Goal: Use online tool/utility: Utilize a website feature to perform a specific function

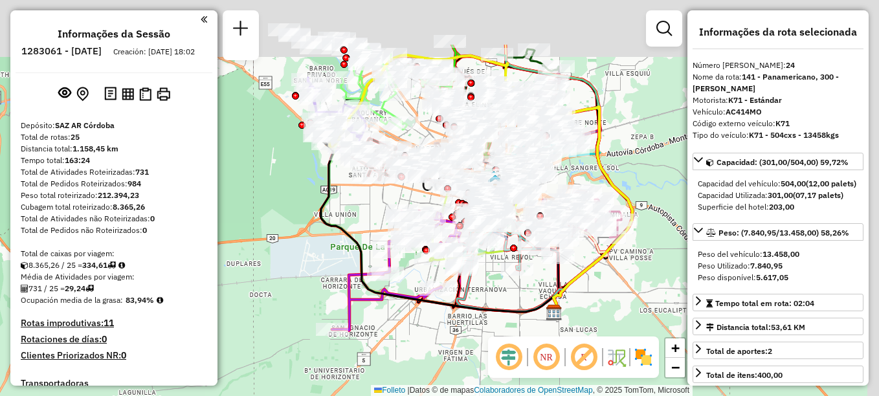
select select "**********"
click at [322, 304] on div "Janela de atendimento Grade de atendimento Capacidade Transportadoras Veículos …" at bounding box center [439, 198] width 879 height 396
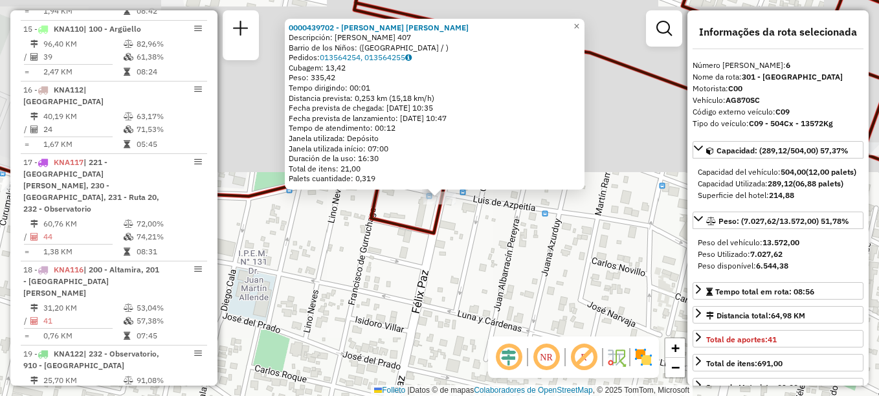
scroll to position [811, 0]
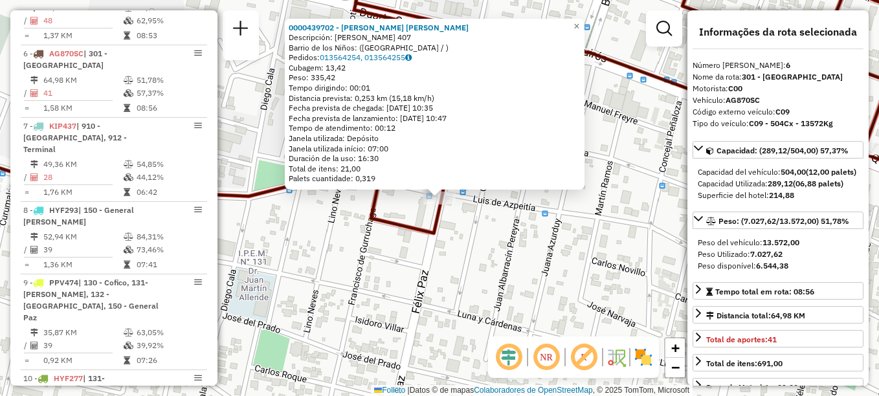
click at [422, 261] on div "0000439702 - [PERSON_NAME] [PERSON_NAME] Descripción: [PERSON_NAME] 407 [GEOGRA…" at bounding box center [439, 198] width 879 height 396
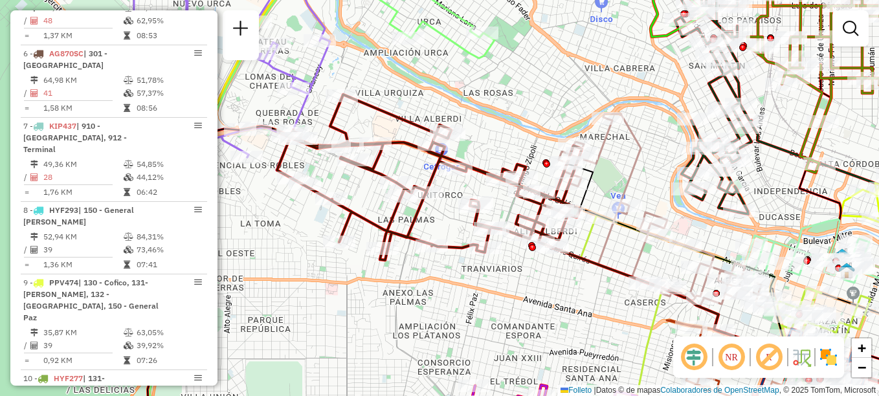
drag, startPoint x: 415, startPoint y: 292, endPoint x: 477, endPoint y: 286, distance: 61.8
click at [477, 286] on div "Janela de atendimento Grade de atendimento Capacidade Transportadoras Veículos …" at bounding box center [439, 198] width 879 height 396
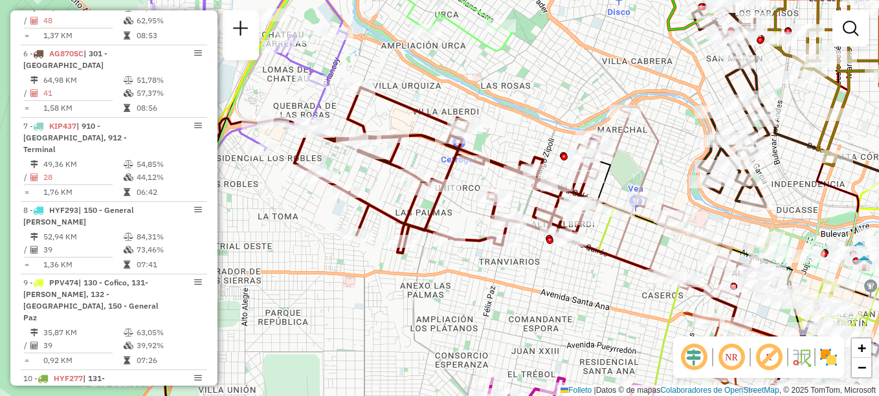
drag, startPoint x: 338, startPoint y: 227, endPoint x: 356, endPoint y: 220, distance: 18.9
click at [356, 220] on icon at bounding box center [446, 170] width 305 height 166
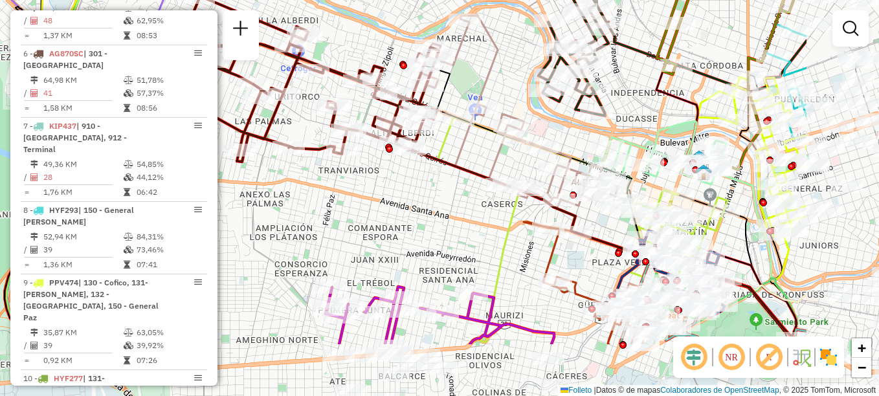
drag, startPoint x: 480, startPoint y: 287, endPoint x: 333, endPoint y: 199, distance: 170.7
click at [333, 199] on div "Janela de atendimento Grade de atendimento Capacidade Transportadoras Veículos …" at bounding box center [439, 198] width 879 height 396
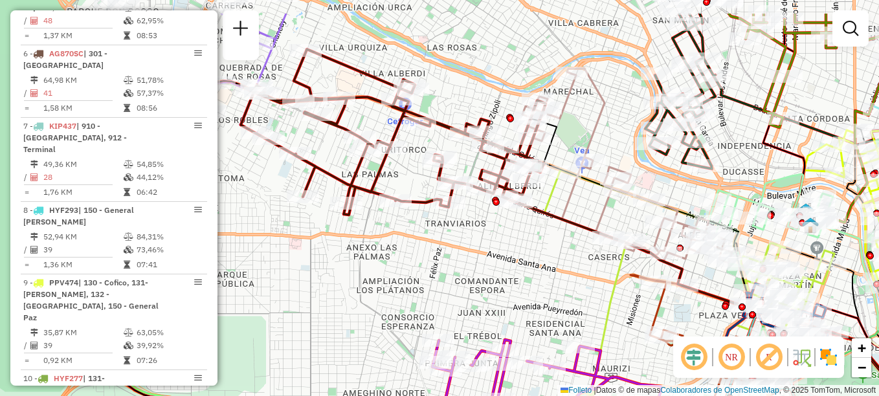
drag, startPoint x: 452, startPoint y: 215, endPoint x: 558, endPoint y: 269, distance: 119.2
click at [558, 269] on div "Janela de atendimento Grade de atendimento Capacidade Transportadoras Veículos …" at bounding box center [439, 198] width 879 height 396
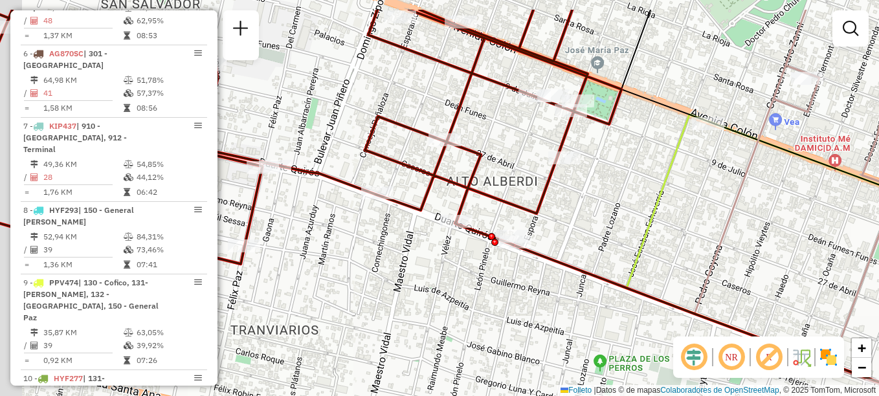
drag, startPoint x: 425, startPoint y: 259, endPoint x: 494, endPoint y: 313, distance: 88.1
click at [492, 313] on div "Janela de atendimento Grade de atendimento Capacidade Transportadoras Veículos …" at bounding box center [439, 198] width 879 height 396
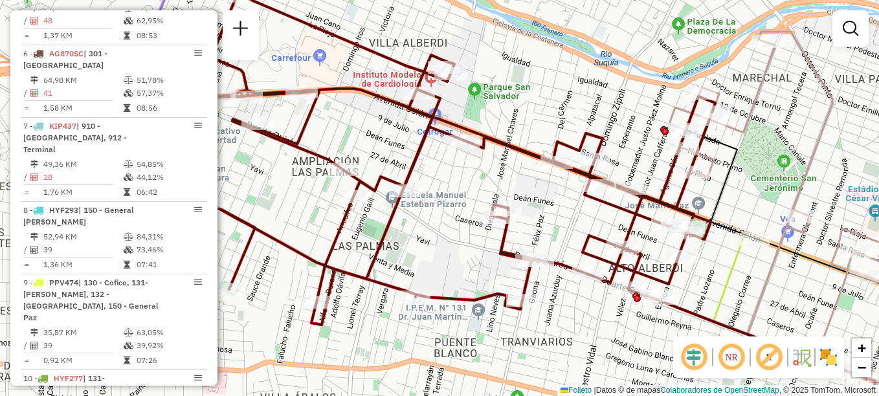
drag, startPoint x: 463, startPoint y: 323, endPoint x: 610, endPoint y: 342, distance: 148.1
click at [610, 342] on div "Janela de atendimento Grade de atendimento Capacidade Transportadoras Veículos …" at bounding box center [439, 198] width 879 height 396
